Goal: Task Accomplishment & Management: Use online tool/utility

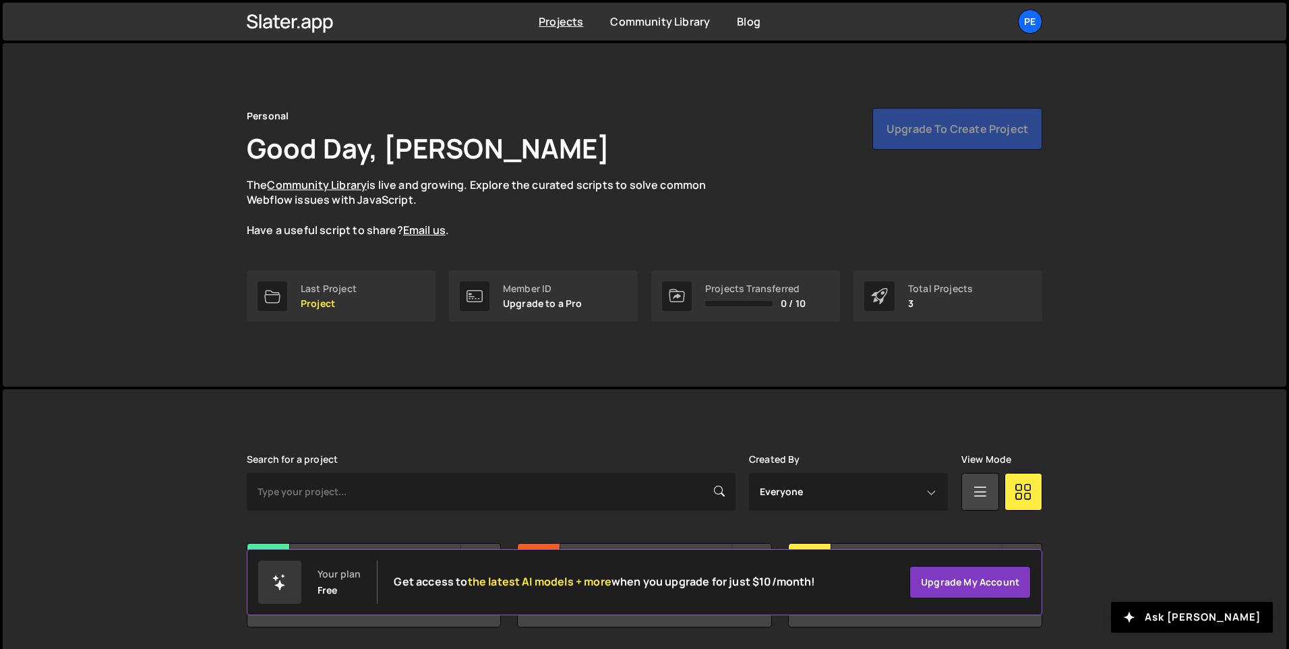
scroll to position [45, 0]
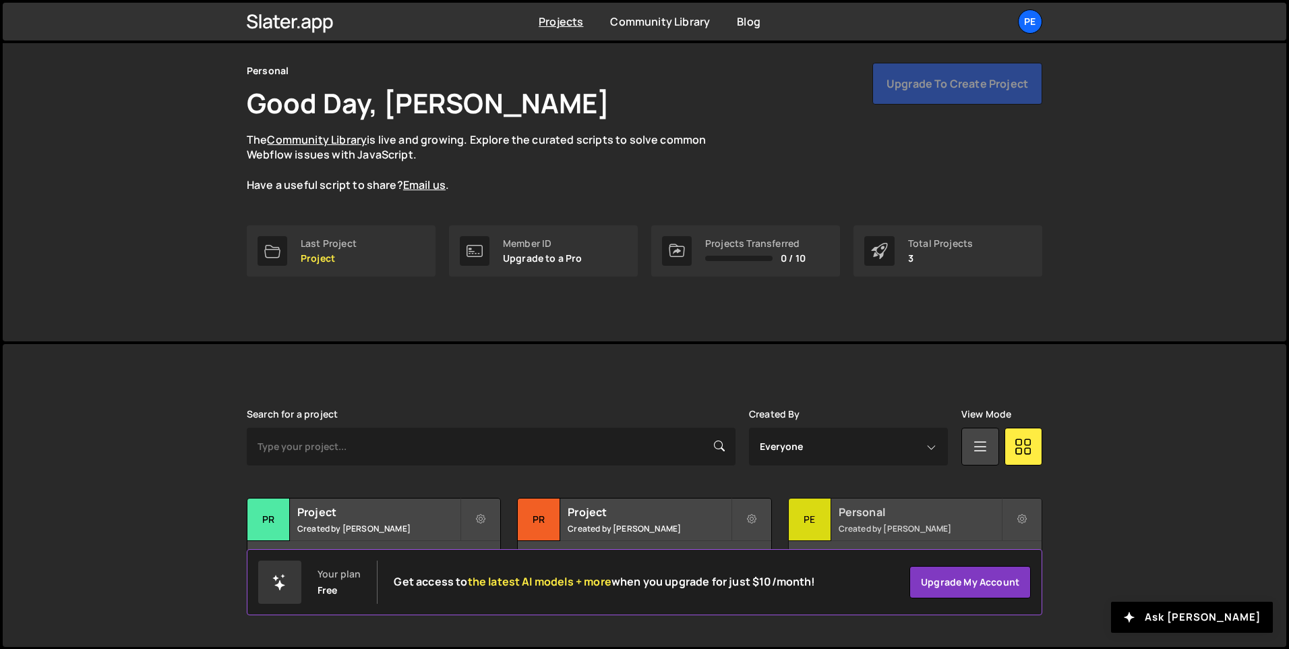
click at [801, 512] on div "Pe" at bounding box center [810, 519] width 42 height 42
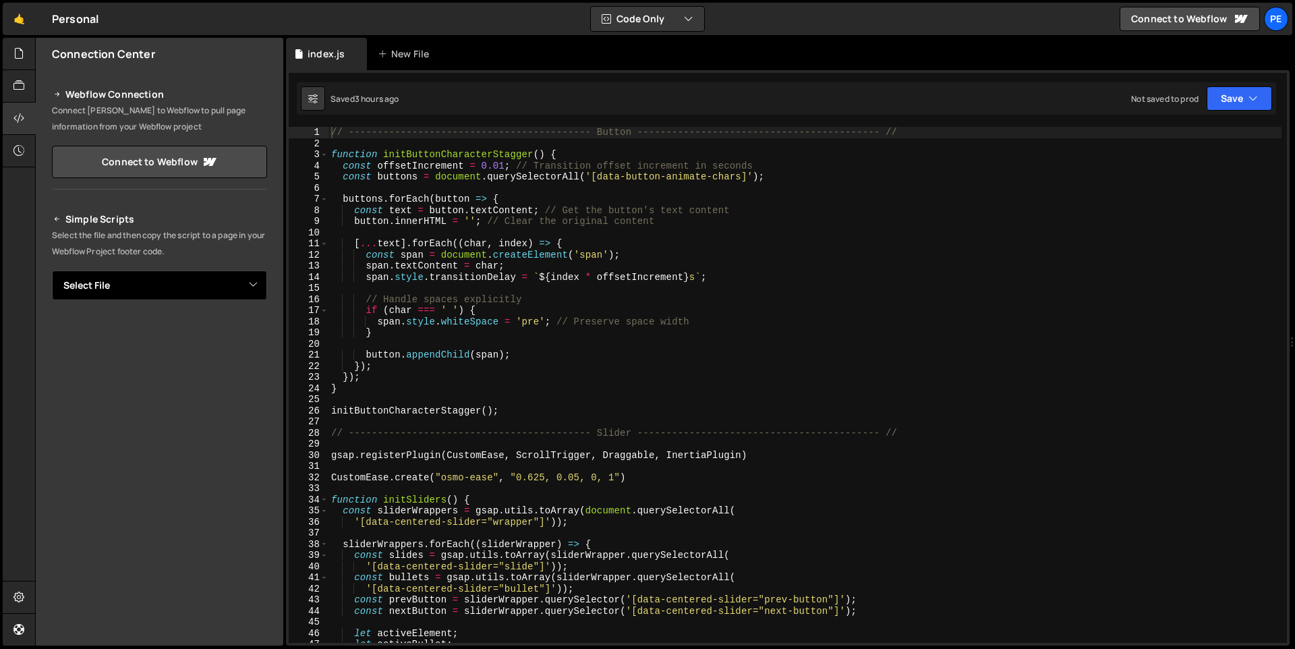
click at [179, 290] on select "Select File green-path.js index.js" at bounding box center [159, 285] width 215 height 30
click at [13, 54] on icon at bounding box center [18, 53] width 11 height 15
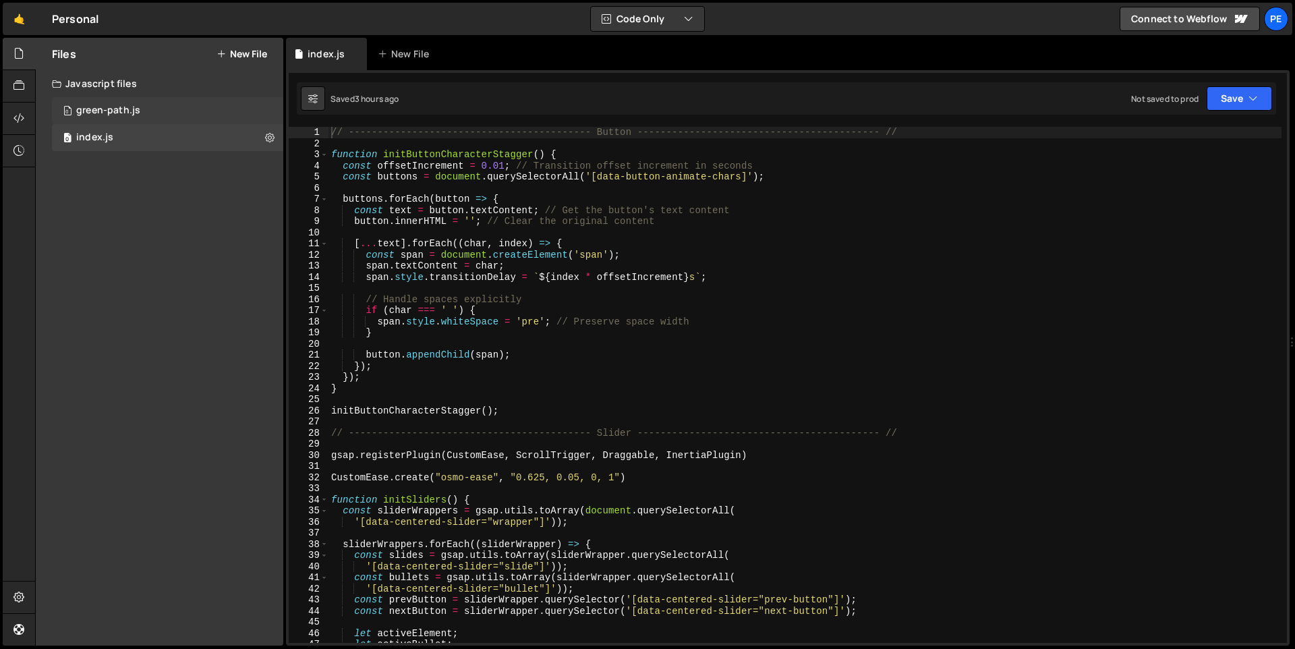
click at [110, 109] on div "green-path.js" at bounding box center [108, 111] width 64 height 12
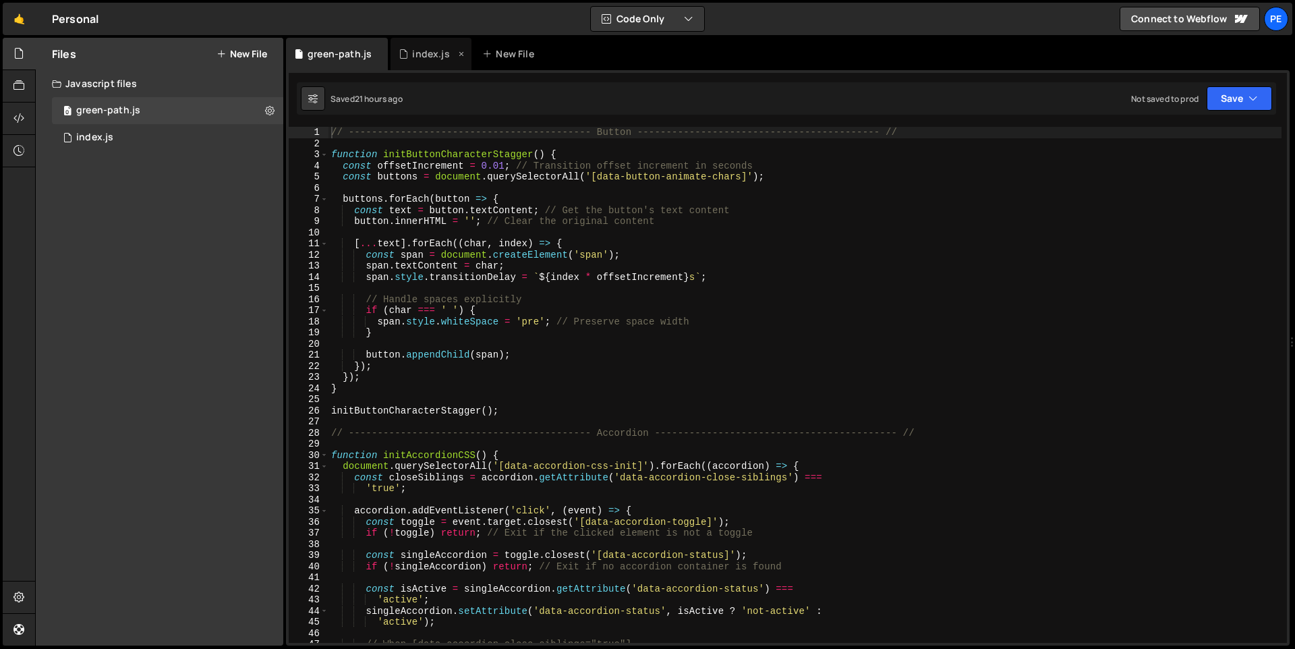
click at [459, 53] on icon at bounding box center [460, 53] width 9 height 13
click at [28, 121] on div at bounding box center [19, 118] width 33 height 32
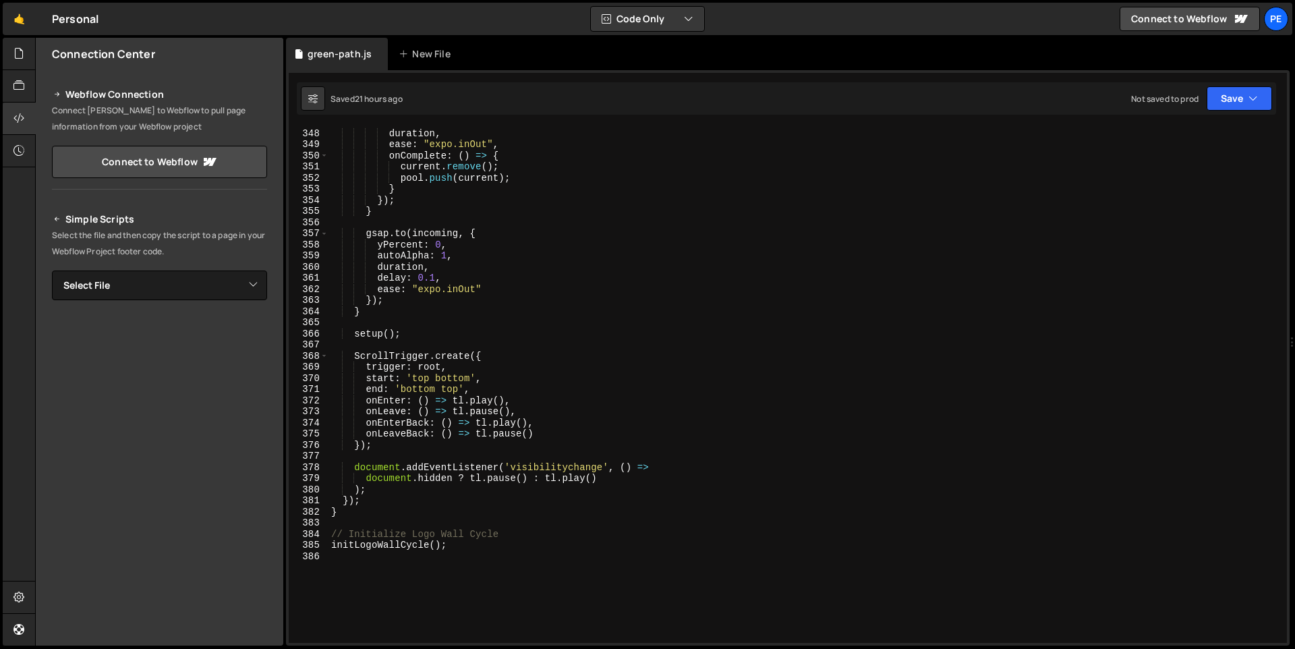
scroll to position [4031, 0]
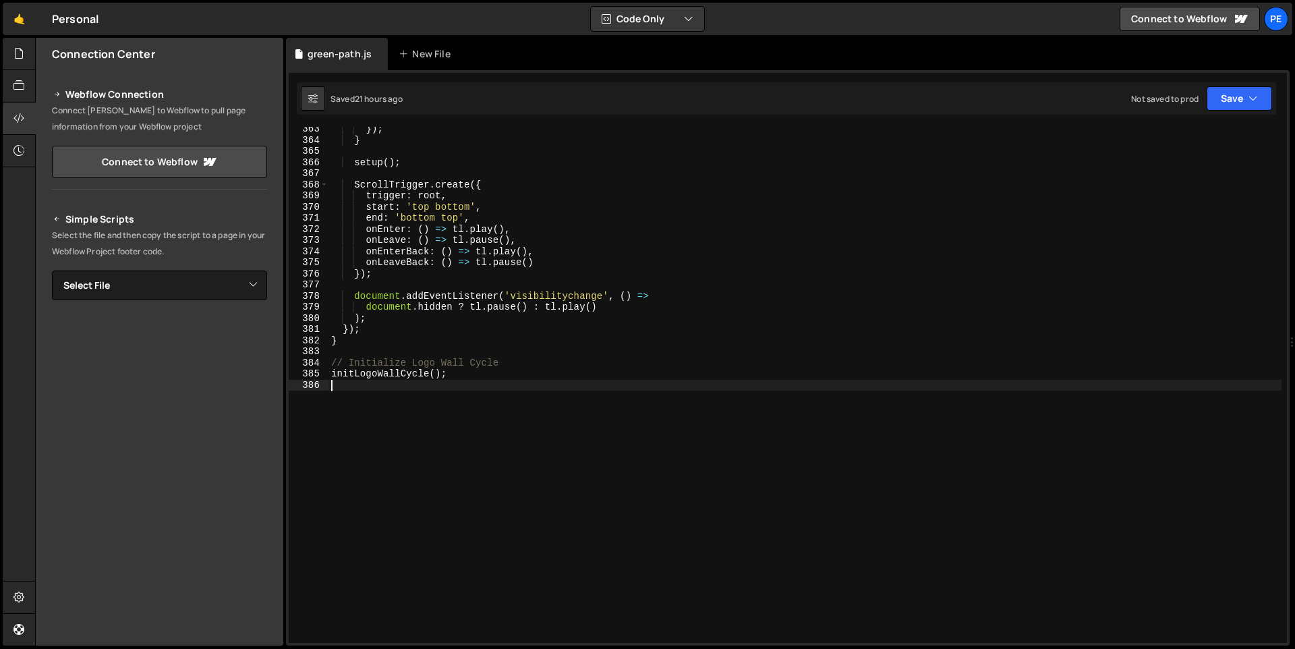
click at [470, 386] on div "}) ; } setup ( ) ; ScrollTrigger . create ({ trigger : root , start : 'top bott…" at bounding box center [804, 392] width 953 height 538
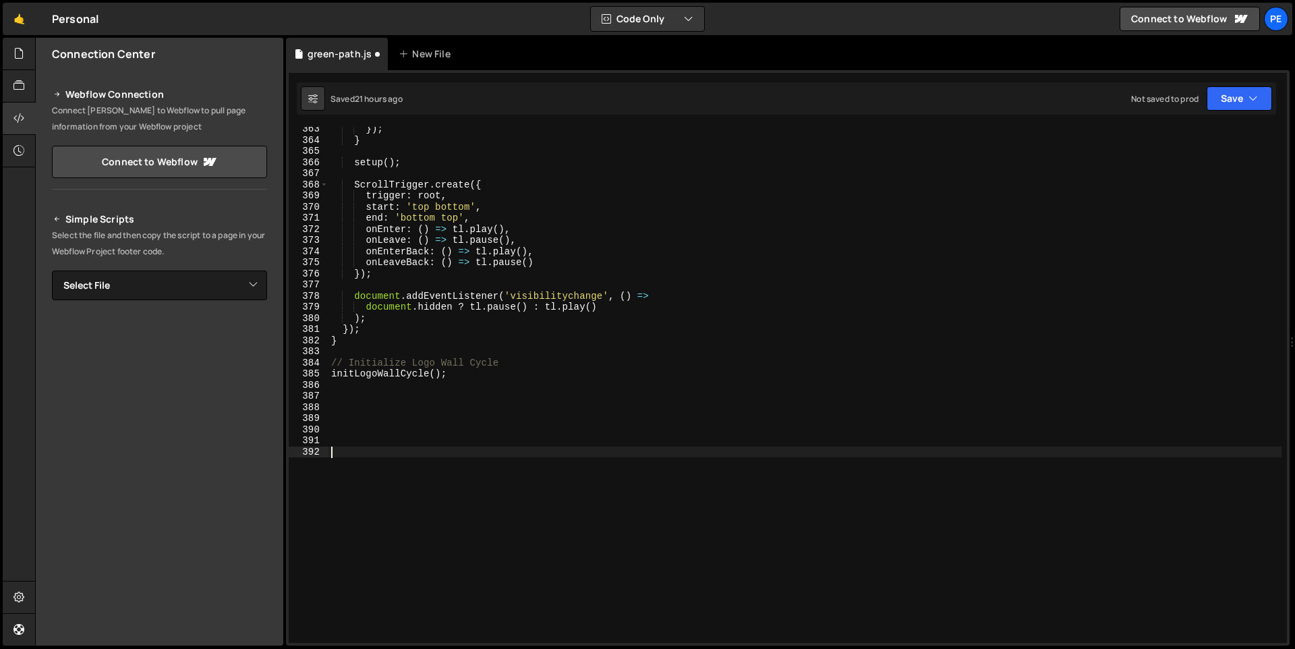
paste textarea "});"
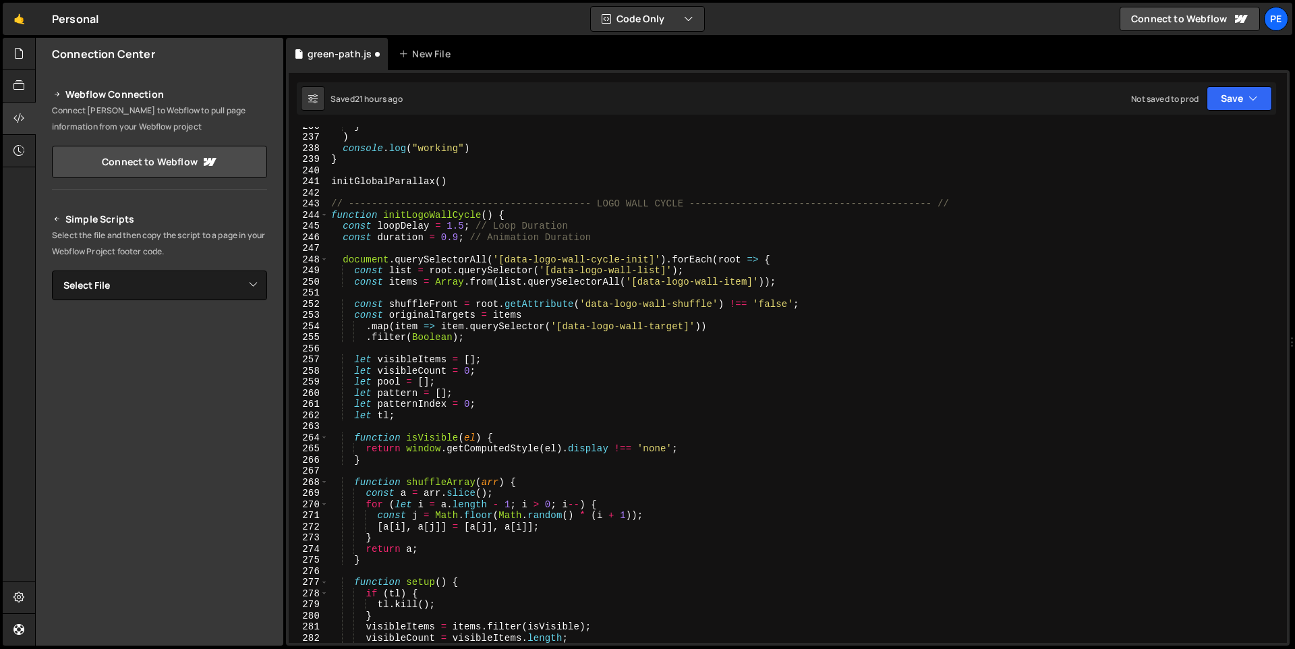
scroll to position [2621, 0]
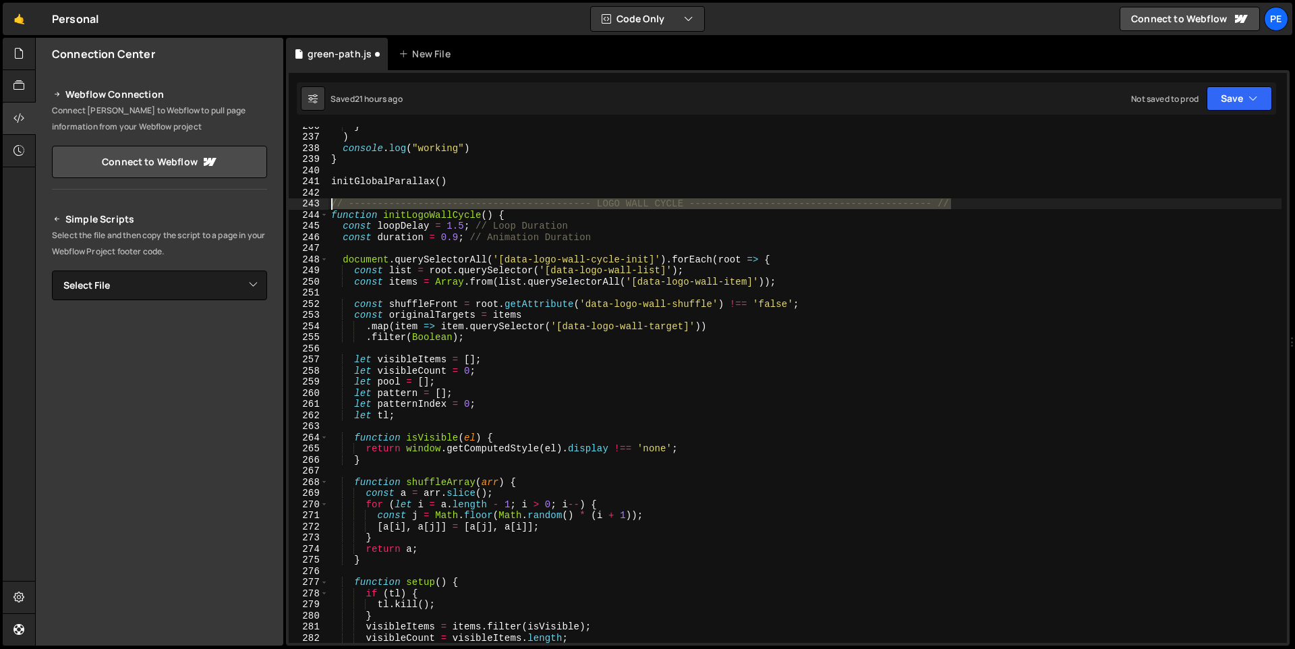
drag, startPoint x: 889, startPoint y: 208, endPoint x: 330, endPoint y: 204, distance: 559.0
click at [330, 204] on div "} ) console . log ( "working" ) } initGlobalParallax ( ) // -------------------…" at bounding box center [804, 389] width 953 height 538
type textarea "// ------------------------------------------ LOGO WALL CYCLE -----------------…"
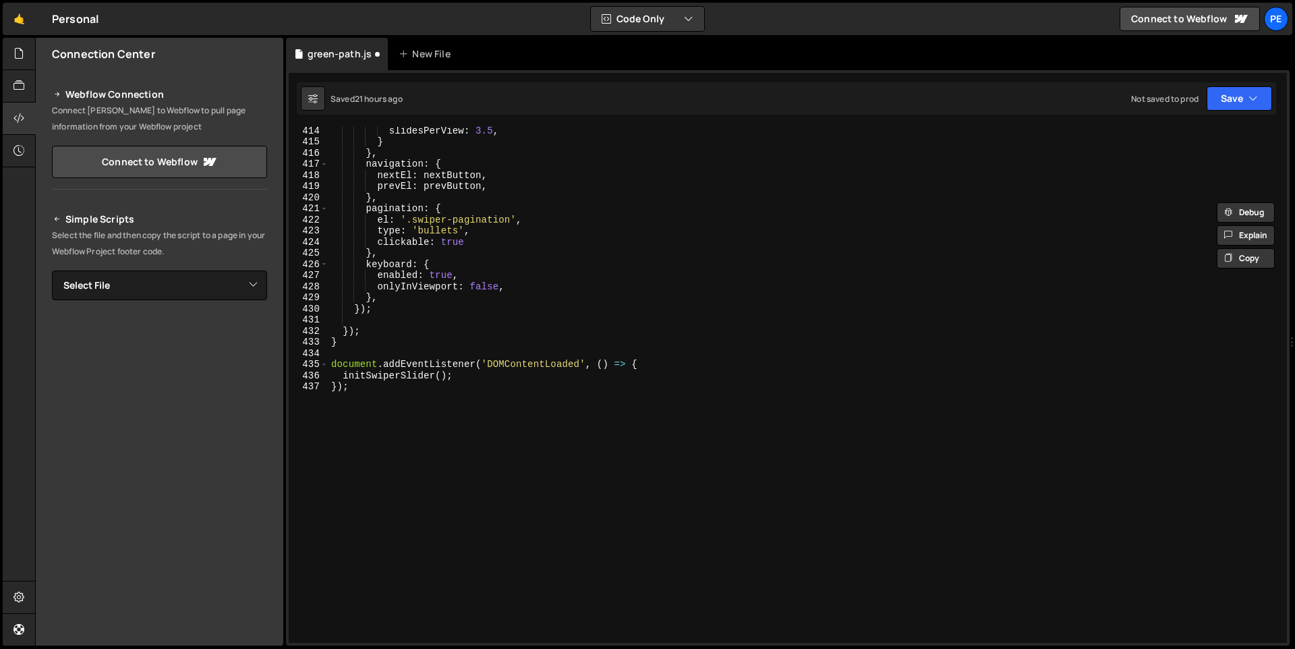
scroll to position [4075, 0]
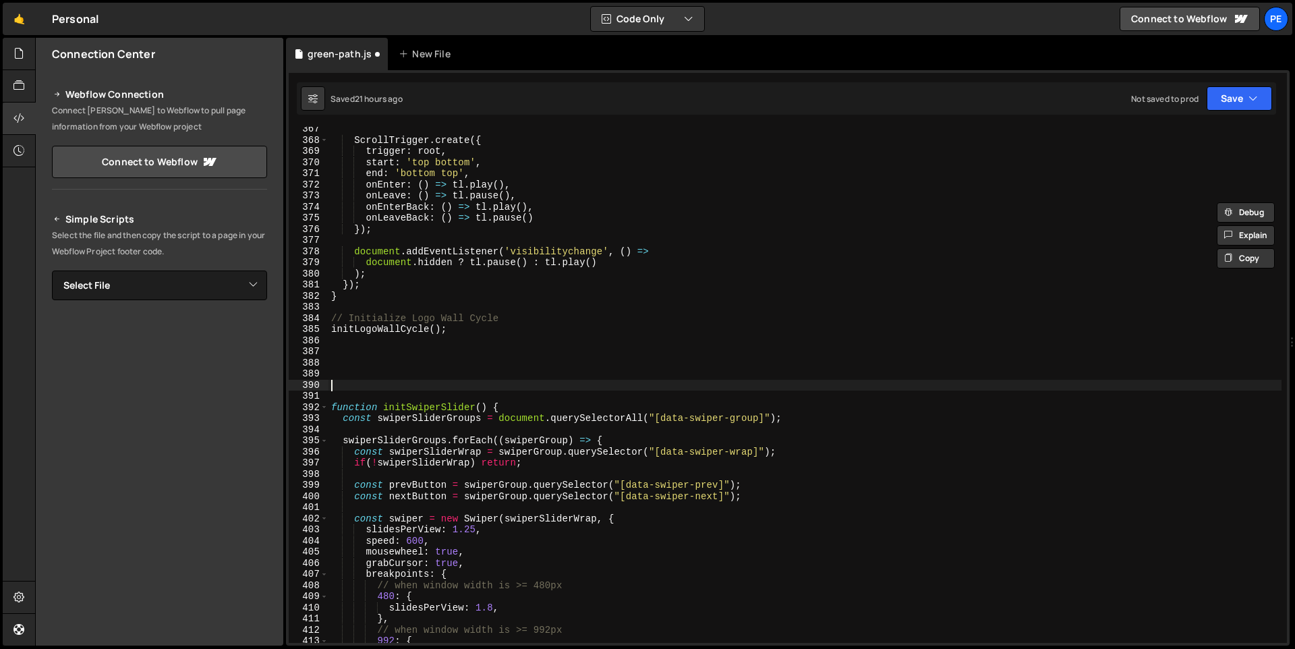
click at [372, 385] on div "ScrollTrigger . create ({ trigger : root , start : 'top bottom' , end : 'bottom…" at bounding box center [804, 392] width 953 height 538
paste textarea "// ------------------------------------------ LOGO WALL CYCLE -----------------…"
click at [676, 383] on div "ScrollTrigger . create ({ trigger : root , start : 'top bottom' , end : 'bottom…" at bounding box center [804, 392] width 953 height 538
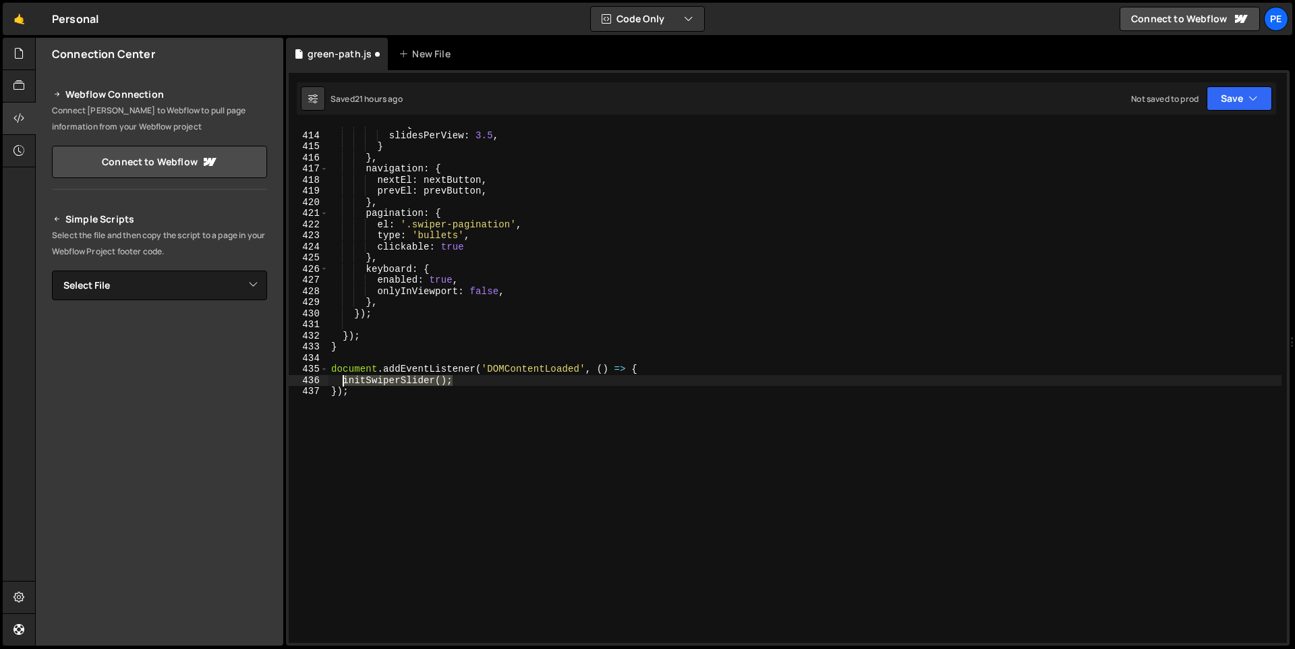
drag, startPoint x: 447, startPoint y: 380, endPoint x: 343, endPoint y: 376, distance: 104.6
click at [343, 376] on div "992 : { slidesPerView : 3.5 , } } , navigation : { nextEl : nextButton , prevEl…" at bounding box center [804, 388] width 953 height 538
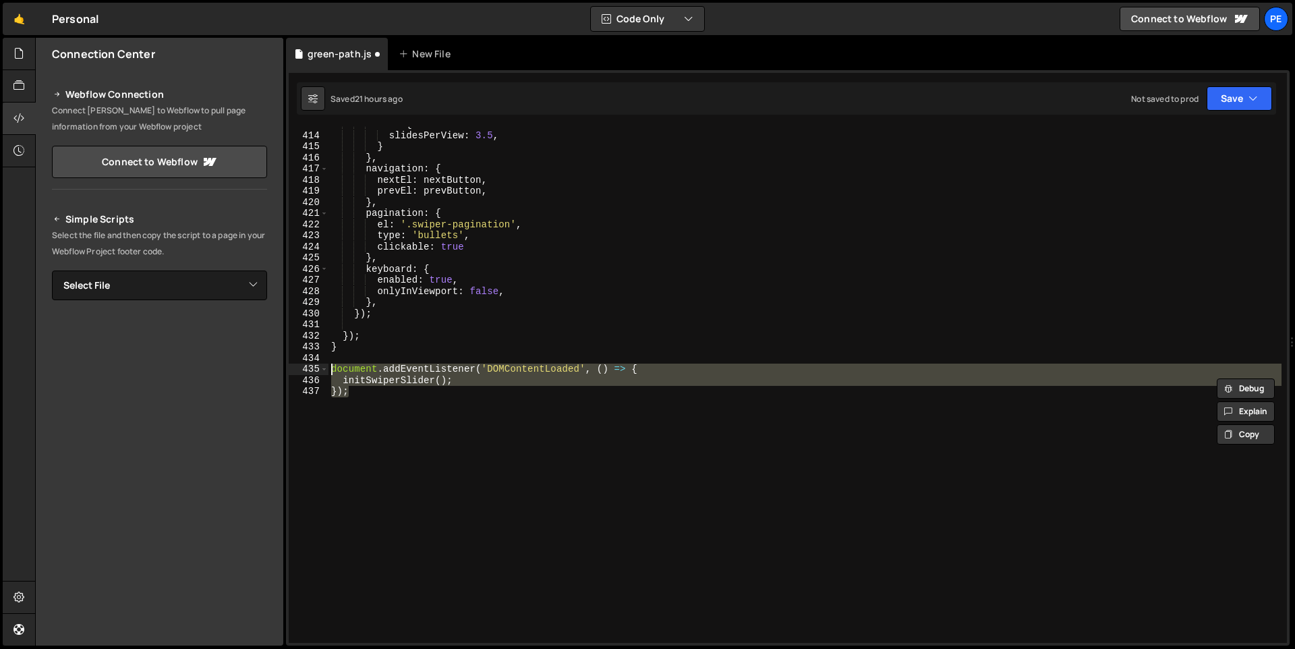
drag, startPoint x: 359, startPoint y: 393, endPoint x: 313, endPoint y: 372, distance: 51.0
click at [313, 372] on div "initSwiperSlider(); 413 414 415 416 417 418 419 420 421 422 423 424 425 426 427…" at bounding box center [788, 385] width 998 height 516
paste textarea
type textarea "initSwiperSlider();"
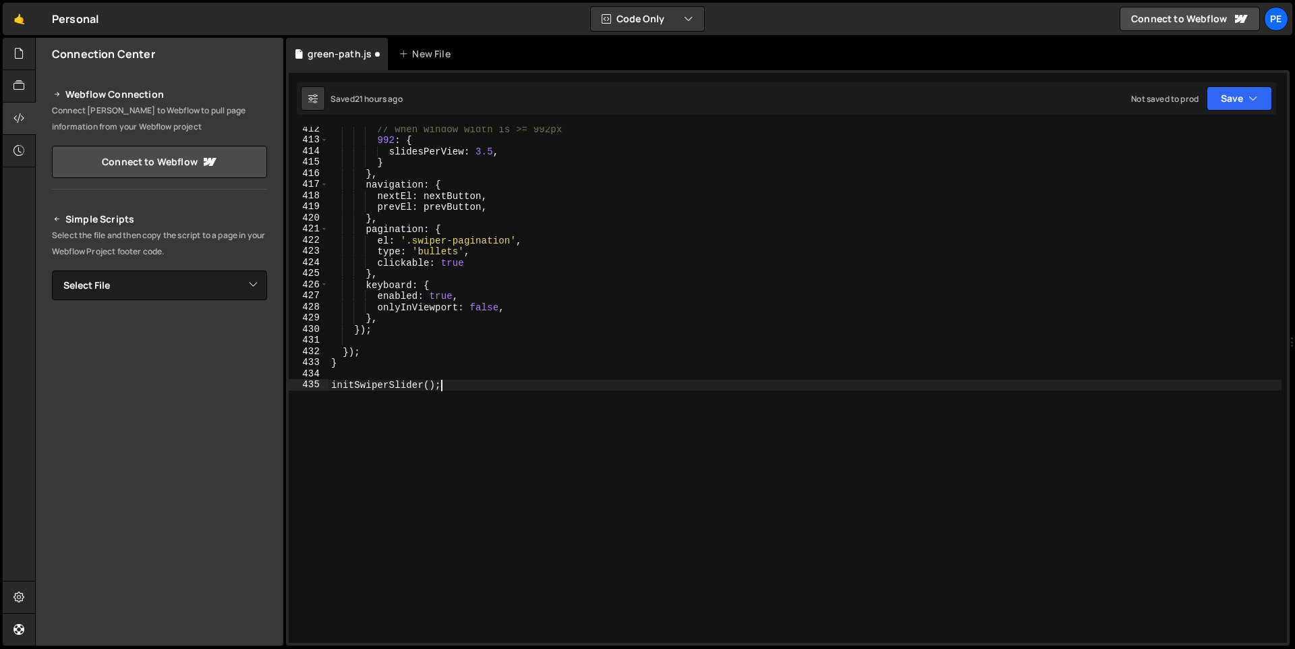
scroll to position [0, 0]
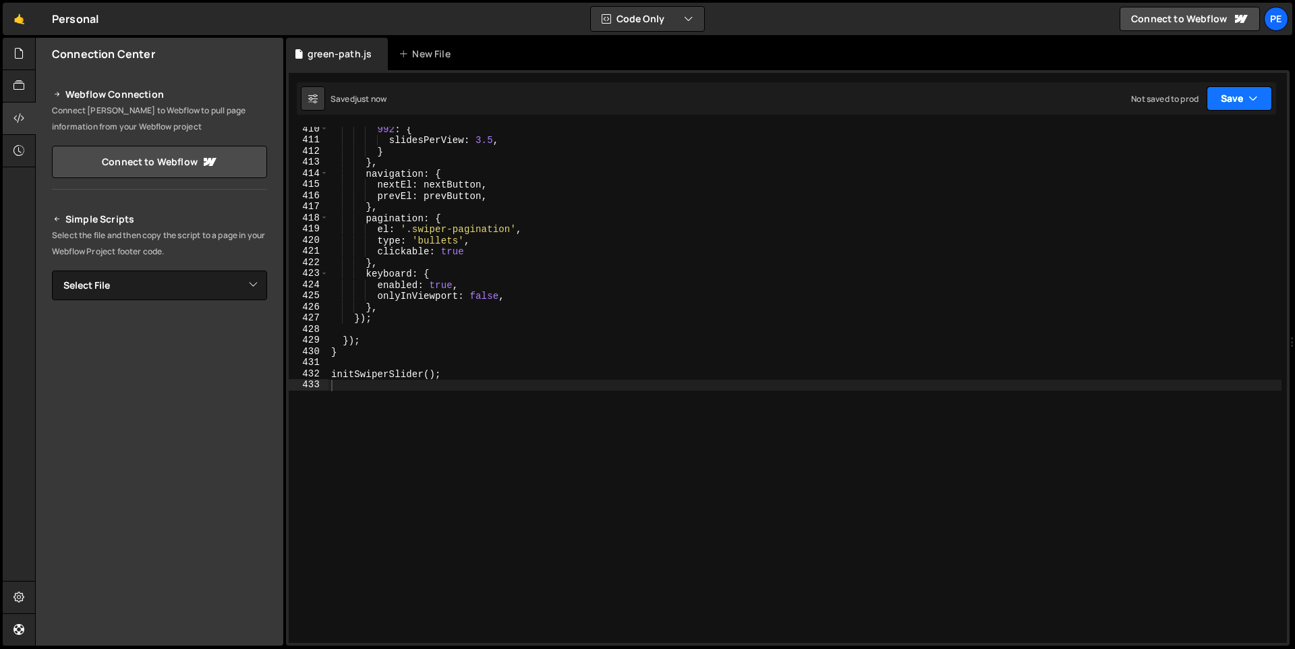
click at [1252, 103] on icon "button" at bounding box center [1252, 98] width 9 height 13
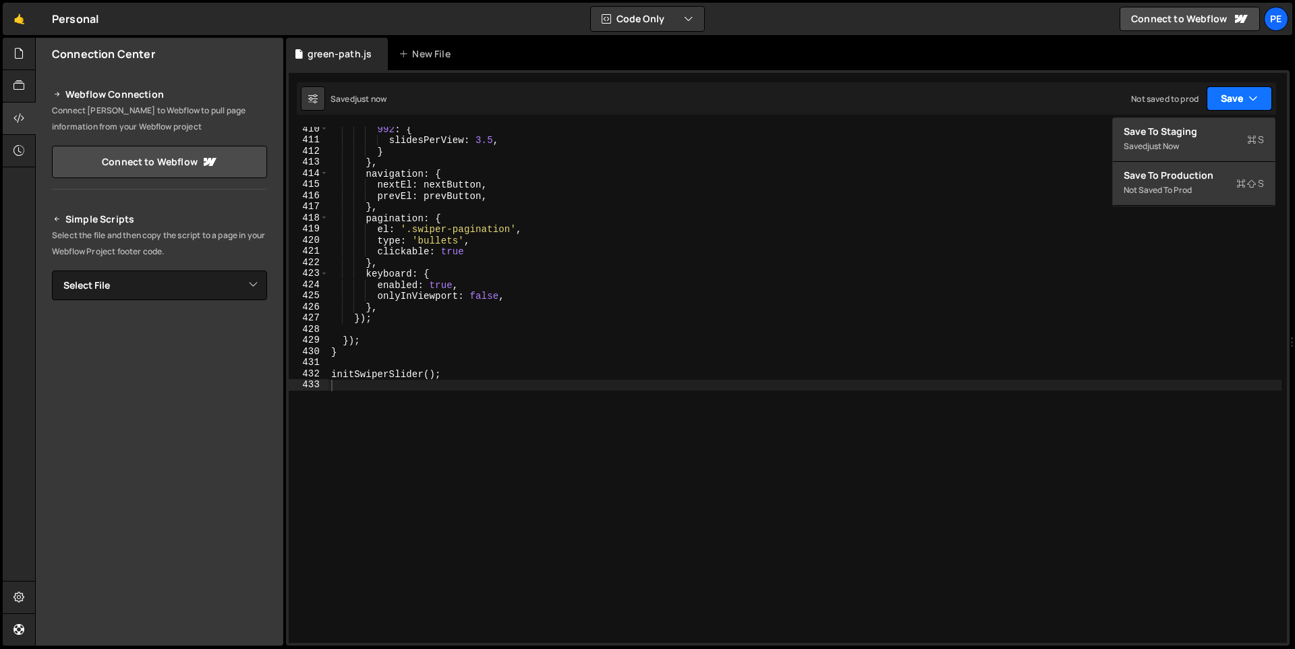
click at [1252, 100] on icon "button" at bounding box center [1252, 98] width 9 height 13
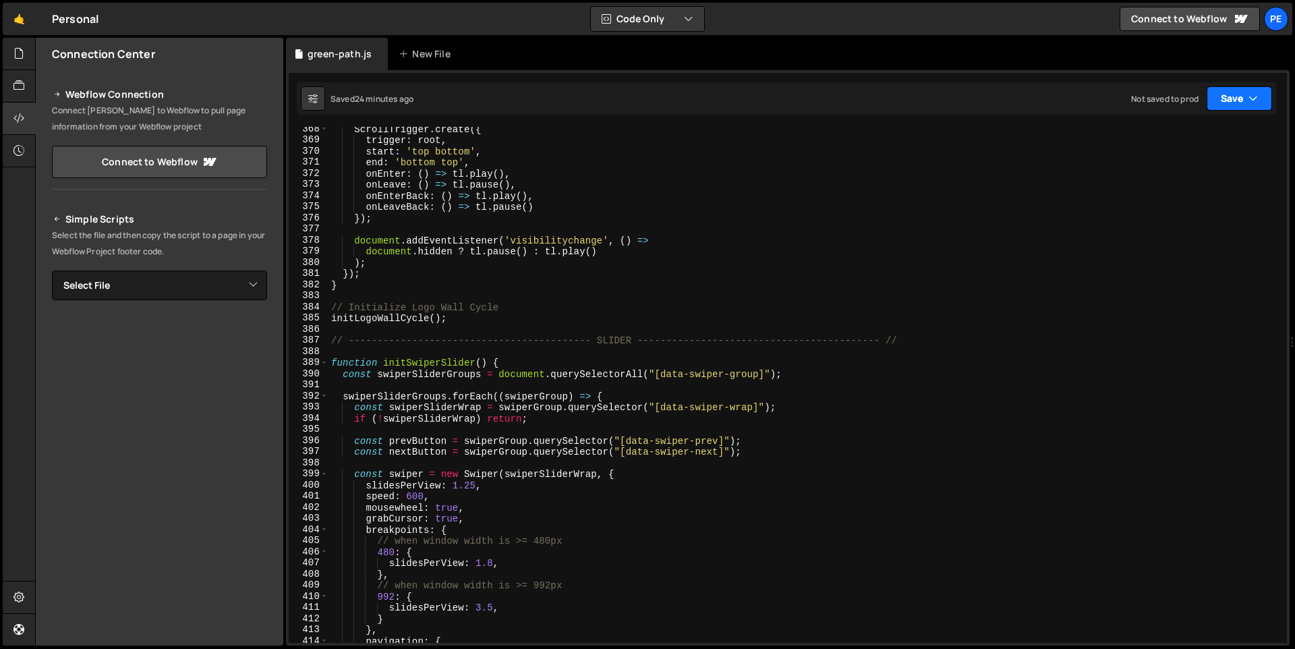
scroll to position [4150, 0]
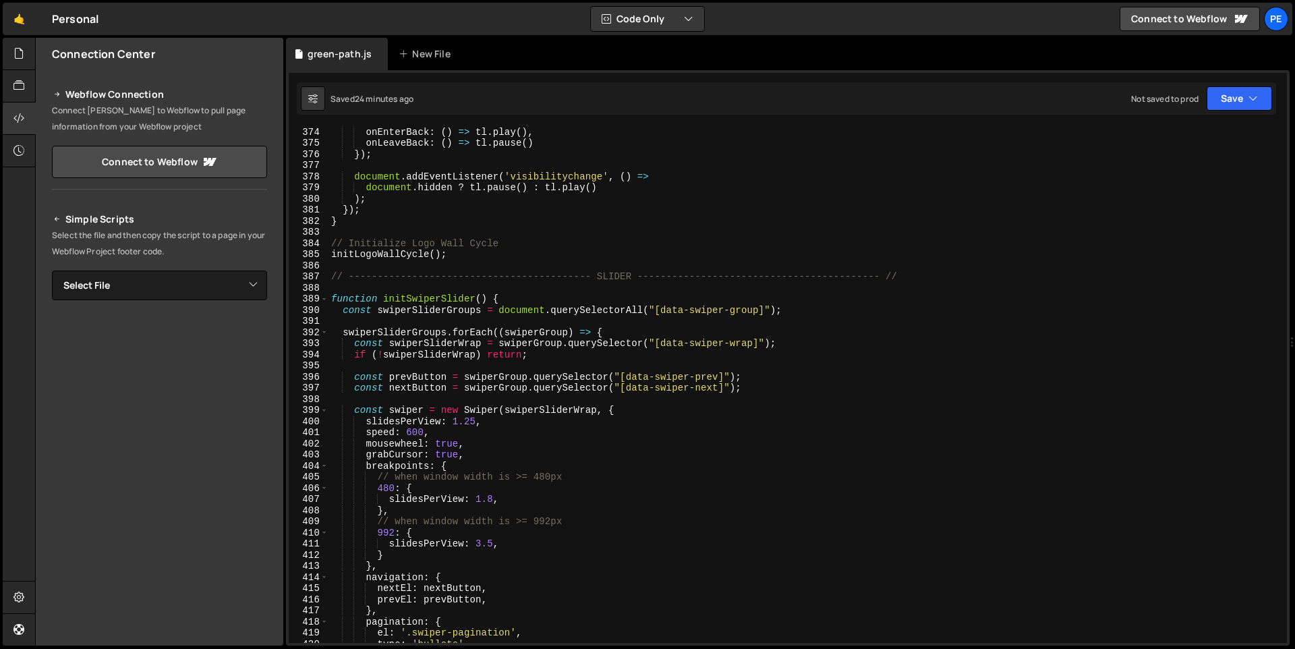
click at [450, 444] on div "onEnterBack : ( ) => tl . play ( ) , onLeaveBack : ( ) => tl . pause ( ) }) ; d…" at bounding box center [804, 395] width 953 height 538
type textarea "mousewheel: false,"
